Goal: Find specific page/section: Find specific page/section

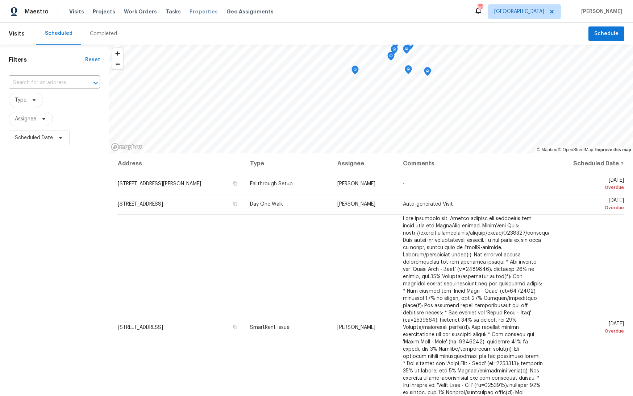
click at [190, 12] on span "Properties" at bounding box center [204, 11] width 28 height 7
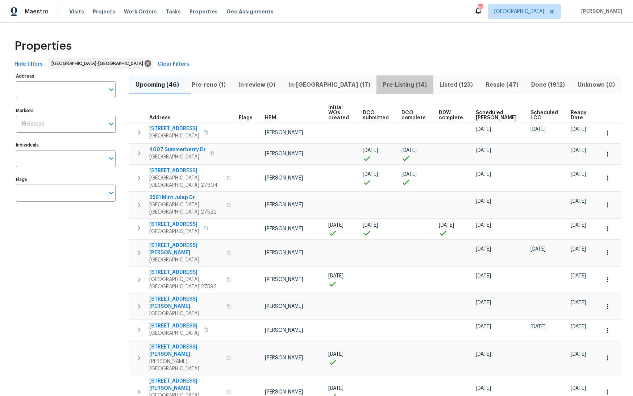
click at [384, 82] on span "Pre-Listing (14)" at bounding box center [405, 85] width 48 height 10
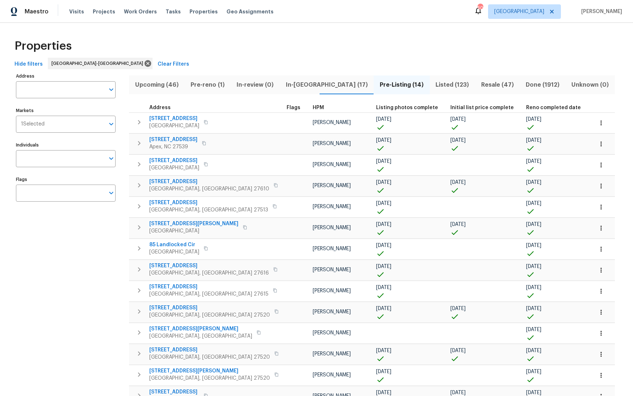
click at [434, 81] on span "Listed (123)" at bounding box center [452, 85] width 37 height 10
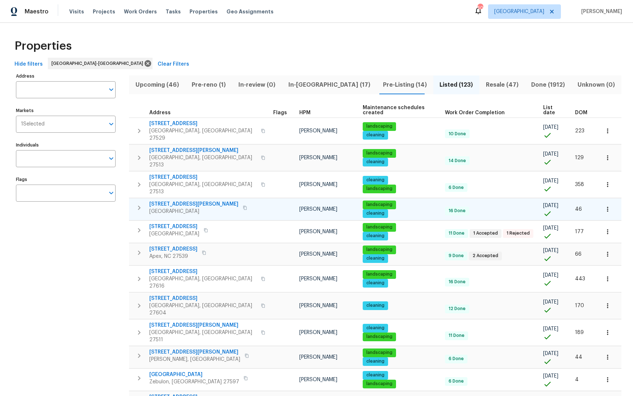
click at [165, 200] on span "[STREET_ADDRESS][PERSON_NAME]" at bounding box center [193, 203] width 89 height 7
click at [607, 207] on icon "button" at bounding box center [607, 209] width 1 height 5
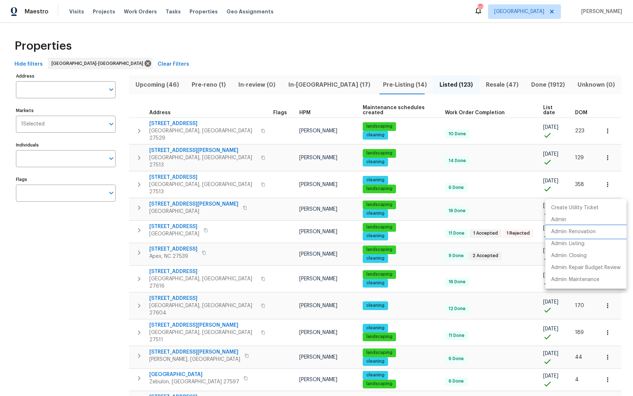
click at [590, 230] on p "Admin: Renovation" at bounding box center [573, 232] width 45 height 8
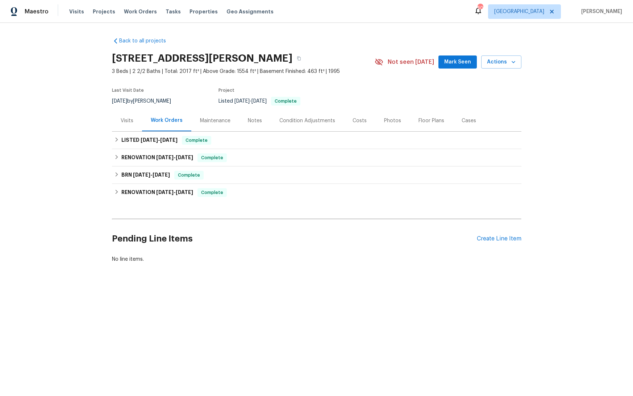
click at [249, 119] on div "Notes" at bounding box center [255, 120] width 14 height 7
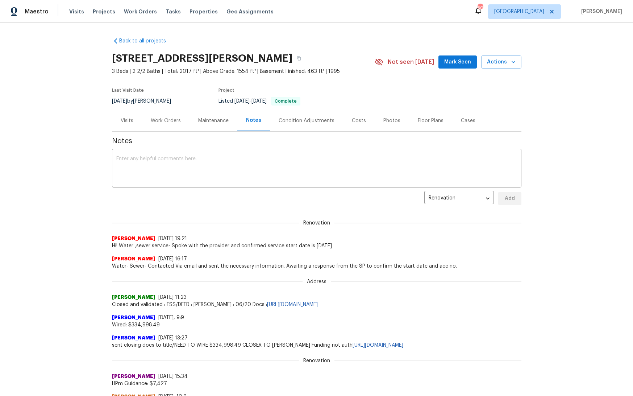
click at [171, 119] on div "Work Orders" at bounding box center [166, 120] width 30 height 7
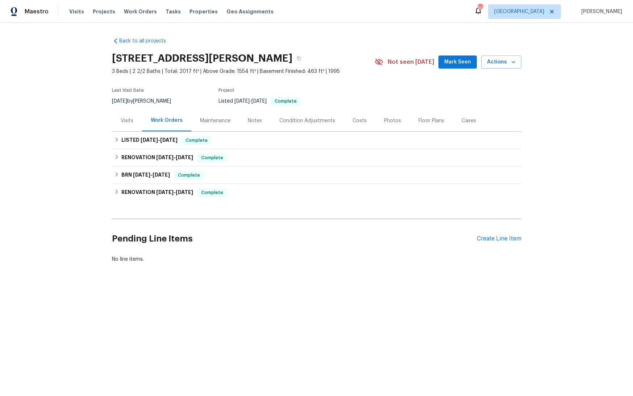
click at [125, 122] on div "Visits" at bounding box center [127, 120] width 13 height 7
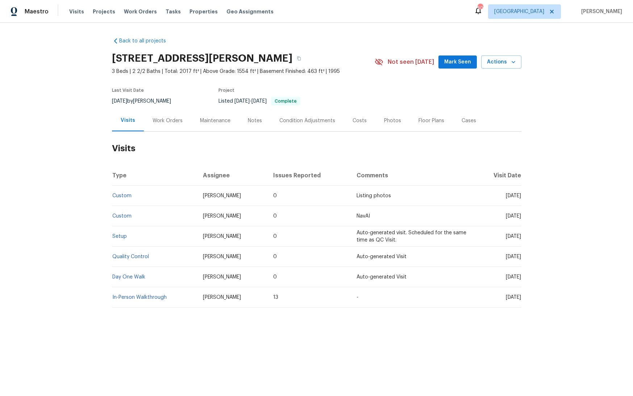
drag, startPoint x: 173, startPoint y: 123, endPoint x: 196, endPoint y: 121, distance: 23.3
click at [173, 123] on div "Work Orders" at bounding box center [168, 120] width 30 height 7
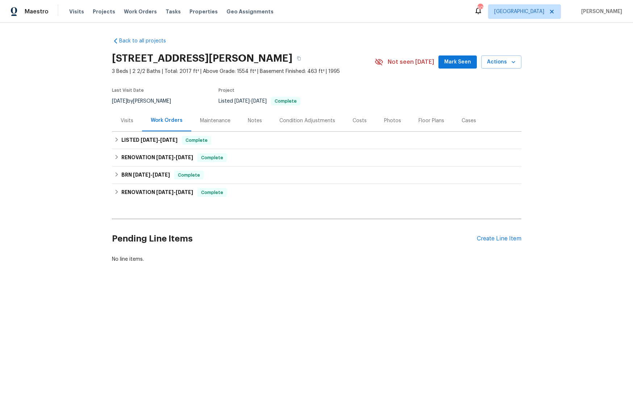
click at [213, 121] on div "Maintenance" at bounding box center [215, 120] width 30 height 7
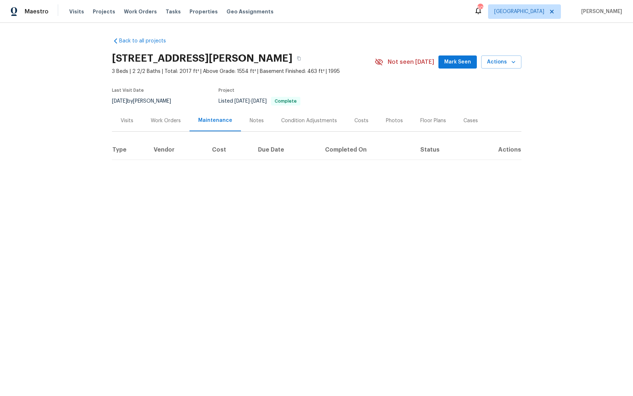
click at [264, 119] on div "Notes" at bounding box center [257, 120] width 32 height 21
